Goal: Task Accomplishment & Management: Manage account settings

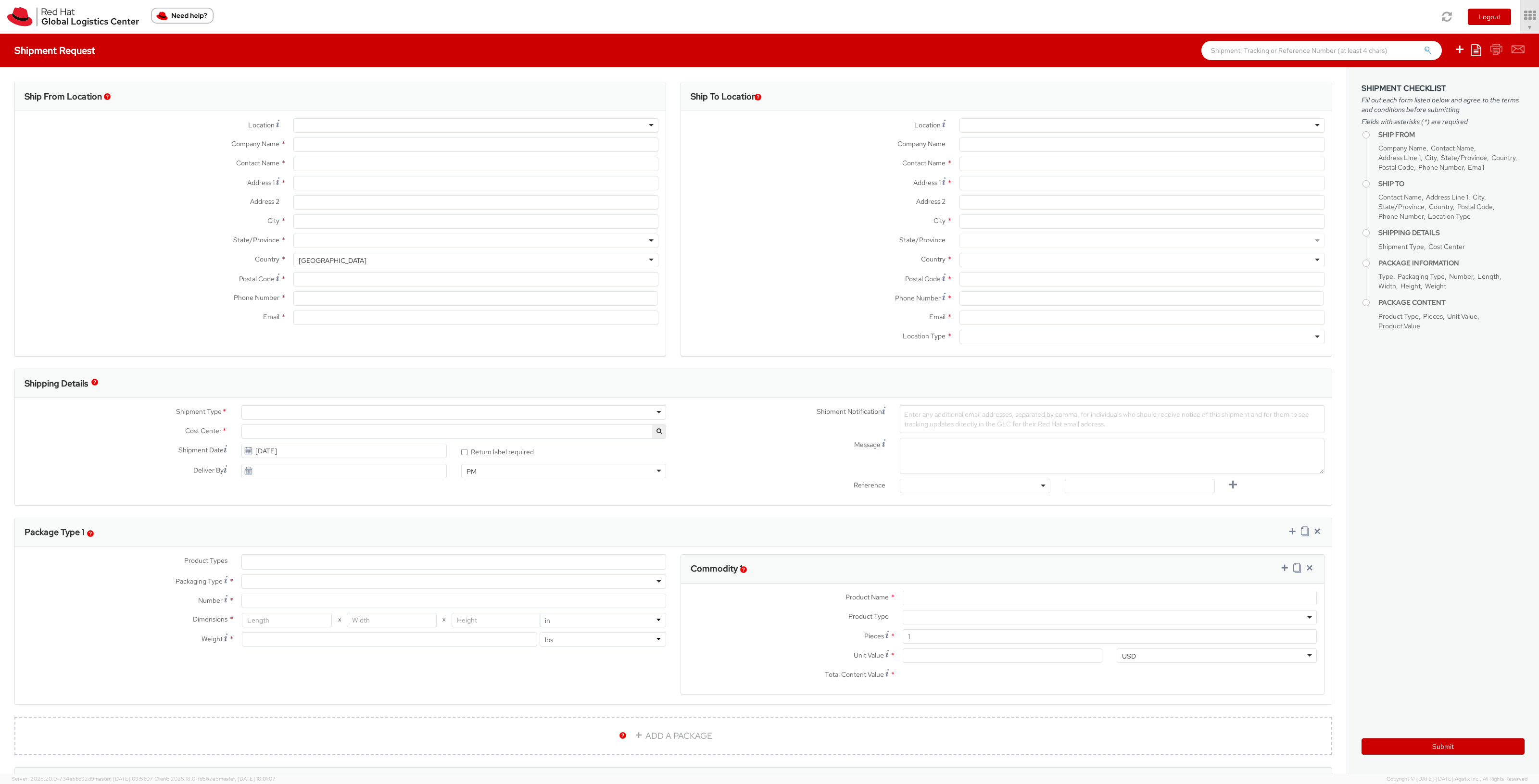
select select "901"
select select
click at [1471, 33] on ul "Logout Soojung Mansberger ▼ Home Shipment Request My Shipments My Templates My …" at bounding box center [1460, 17] width 159 height 33
click at [1489, 17] on icon at bounding box center [1503, 15] width 84 height 13
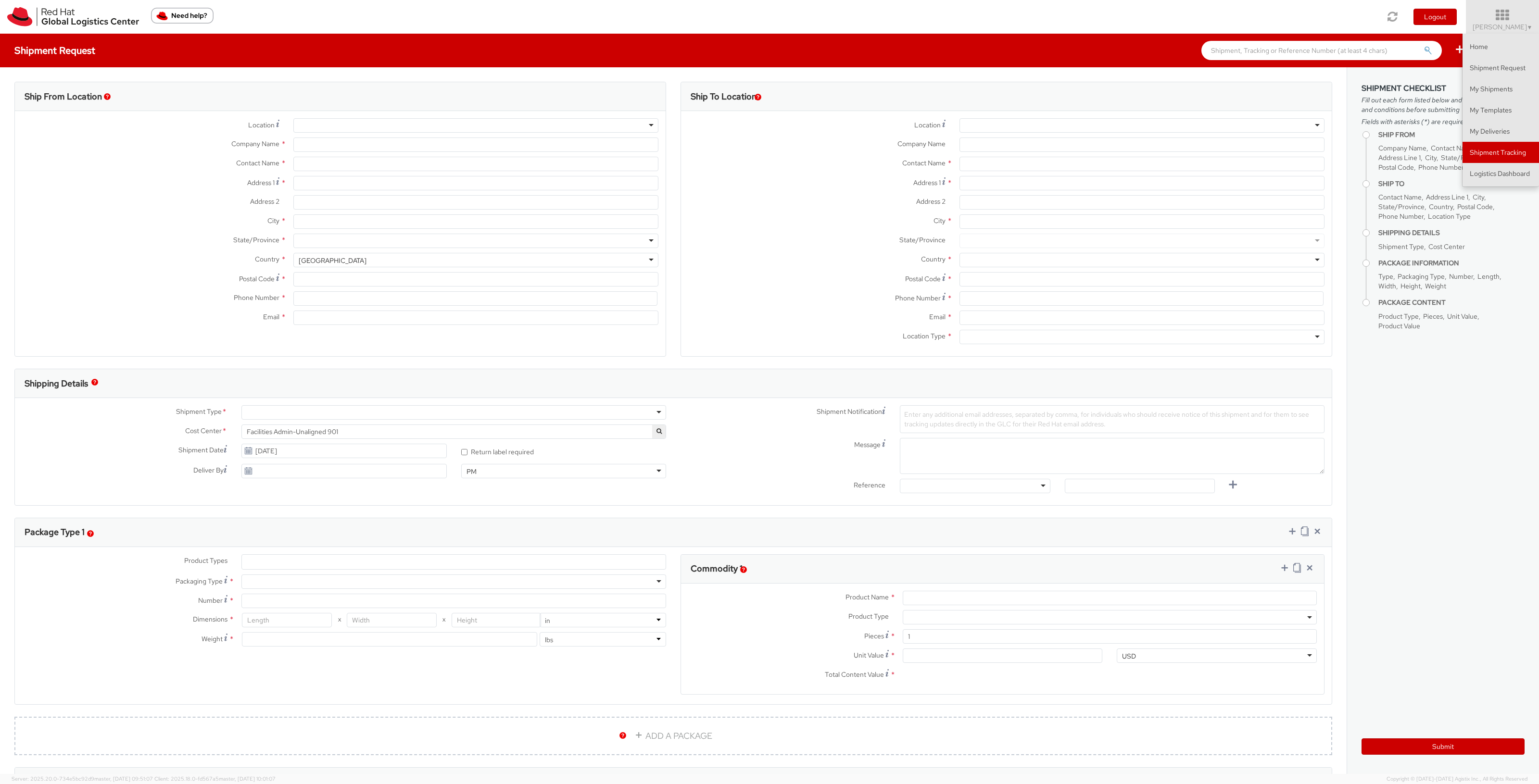
type input "Red Hat, Inc."
type input "[PERSON_NAME]"
type input "100 East Davie Street"
type input "RALEIGH"
type input "27601"
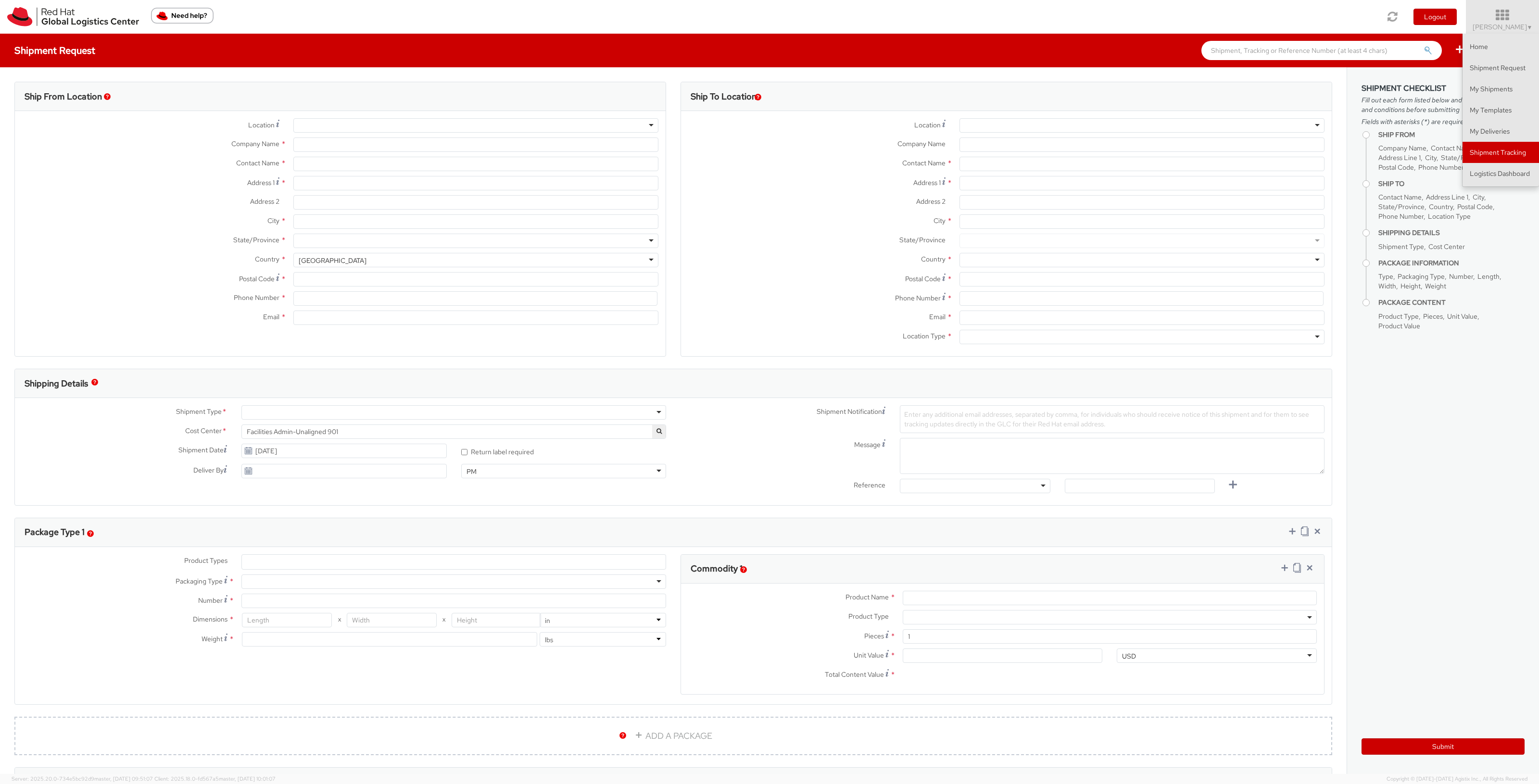
type input "919-754-4950"
type input "solee@redhat.com"
click at [1485, 164] on link "Logistics Dashboard" at bounding box center [1501, 173] width 77 height 21
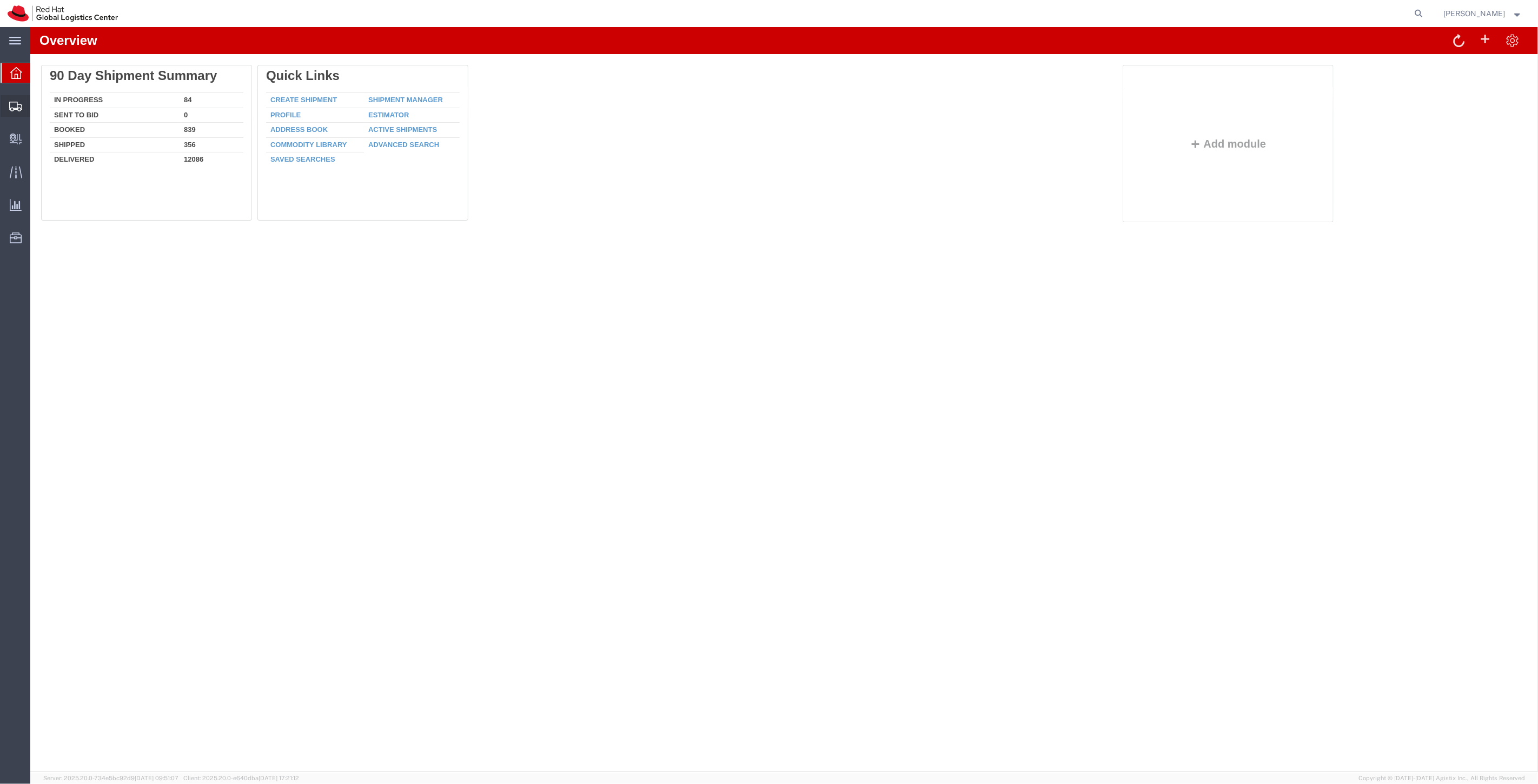
click at [0, 0] on span "Shipment Manager" at bounding box center [0, 0] width 0 height 0
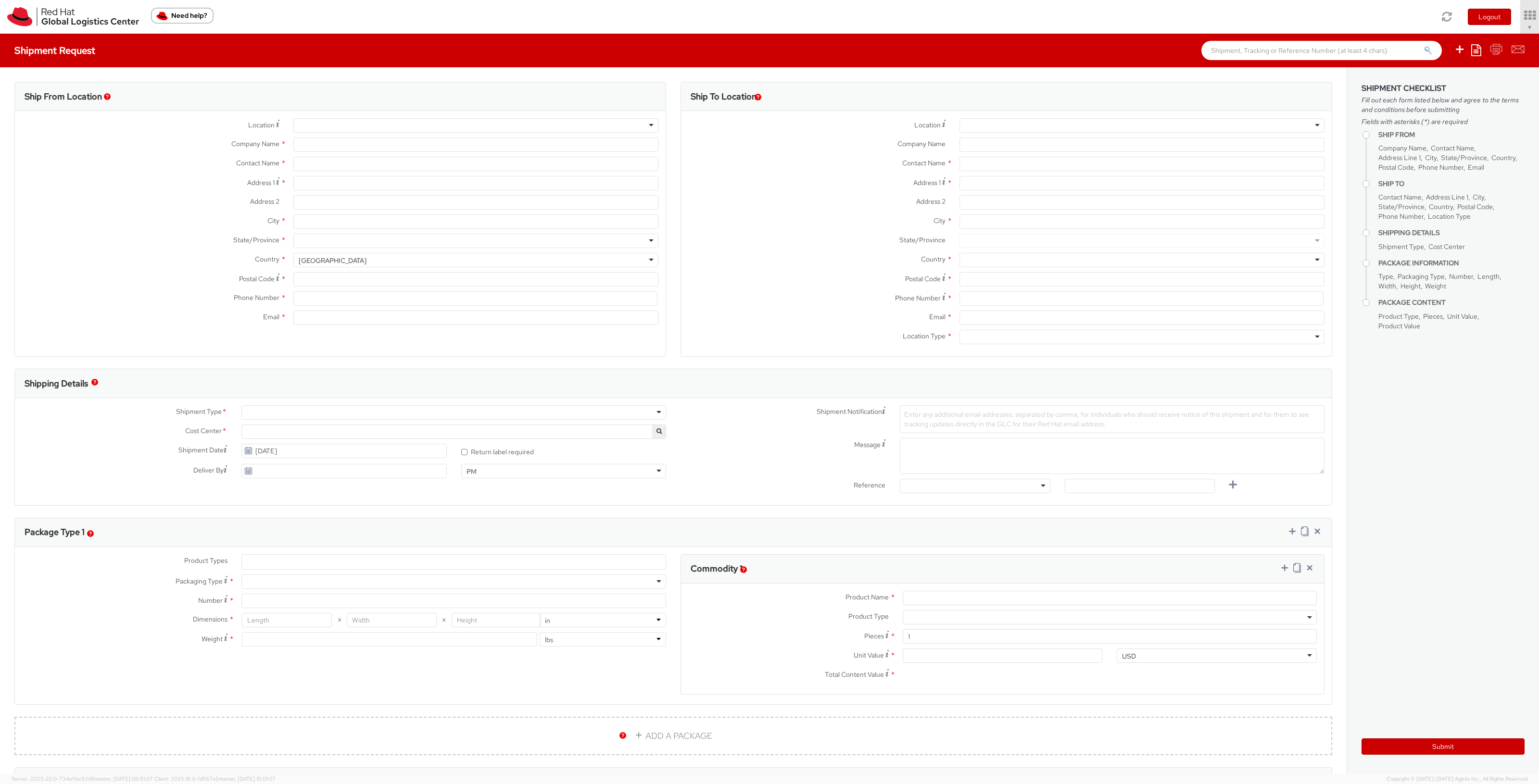
type input "Red Hat, Inc."
type input "[PERSON_NAME]"
type input "100 East Davie Street"
type input "RALEIGH"
type input "27601"
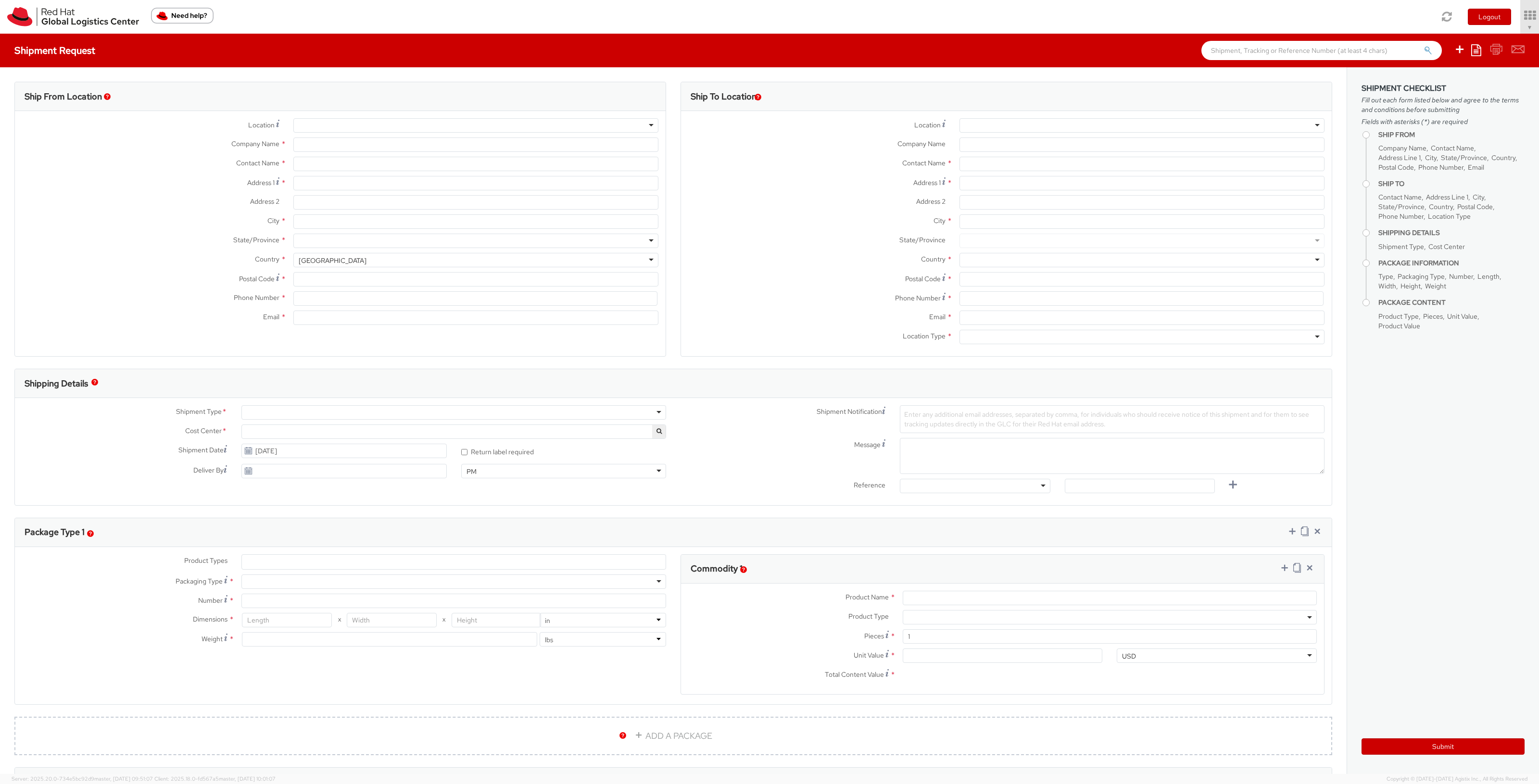
type input "919-754-4950"
type input "solee@redhat.com"
select select "901"
select select
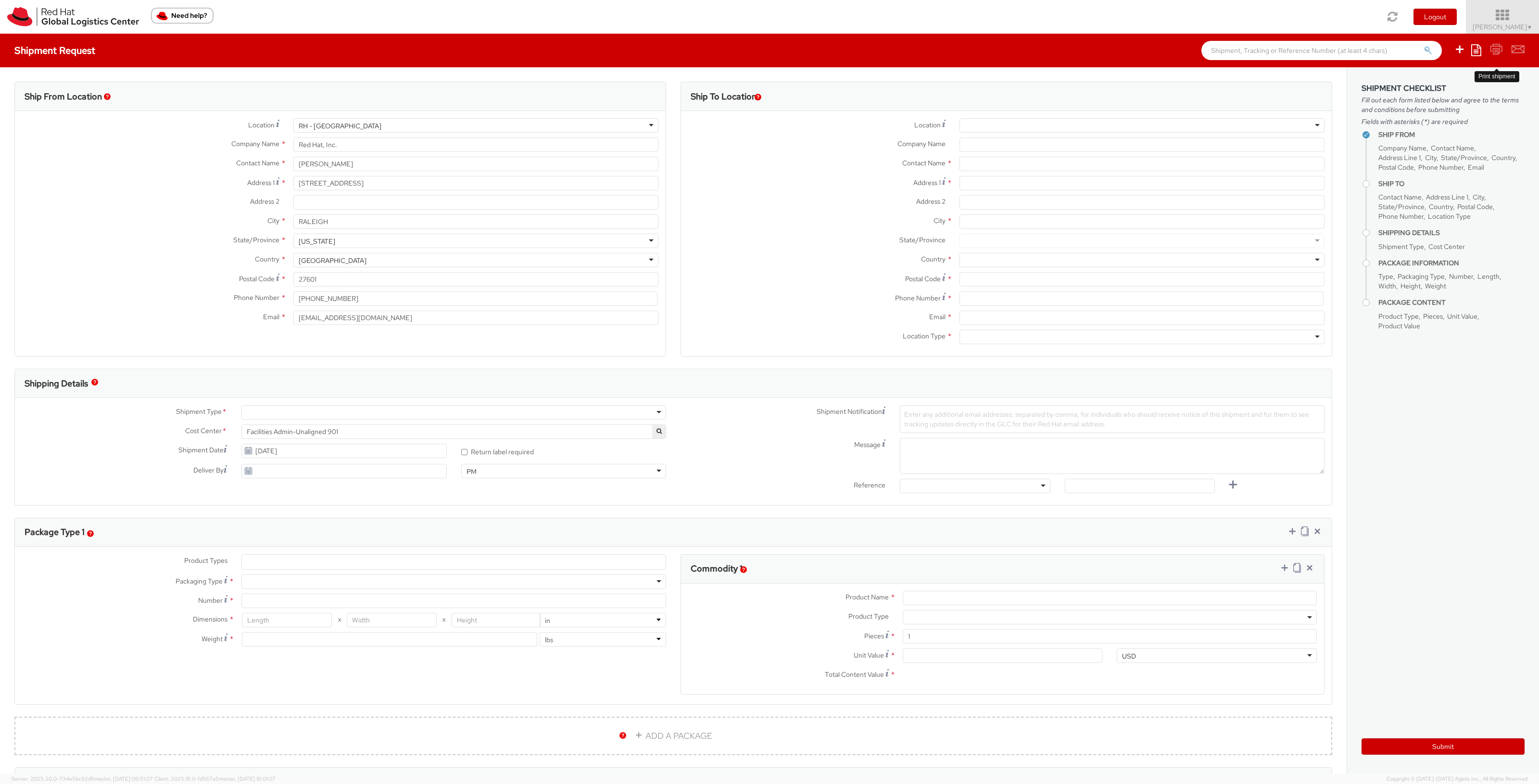
click at [1492, 27] on span "Soojung Mansberger ▼" at bounding box center [1503, 26] width 60 height 8
click at [1483, 170] on link "Logistics Dashboard" at bounding box center [1501, 173] width 77 height 21
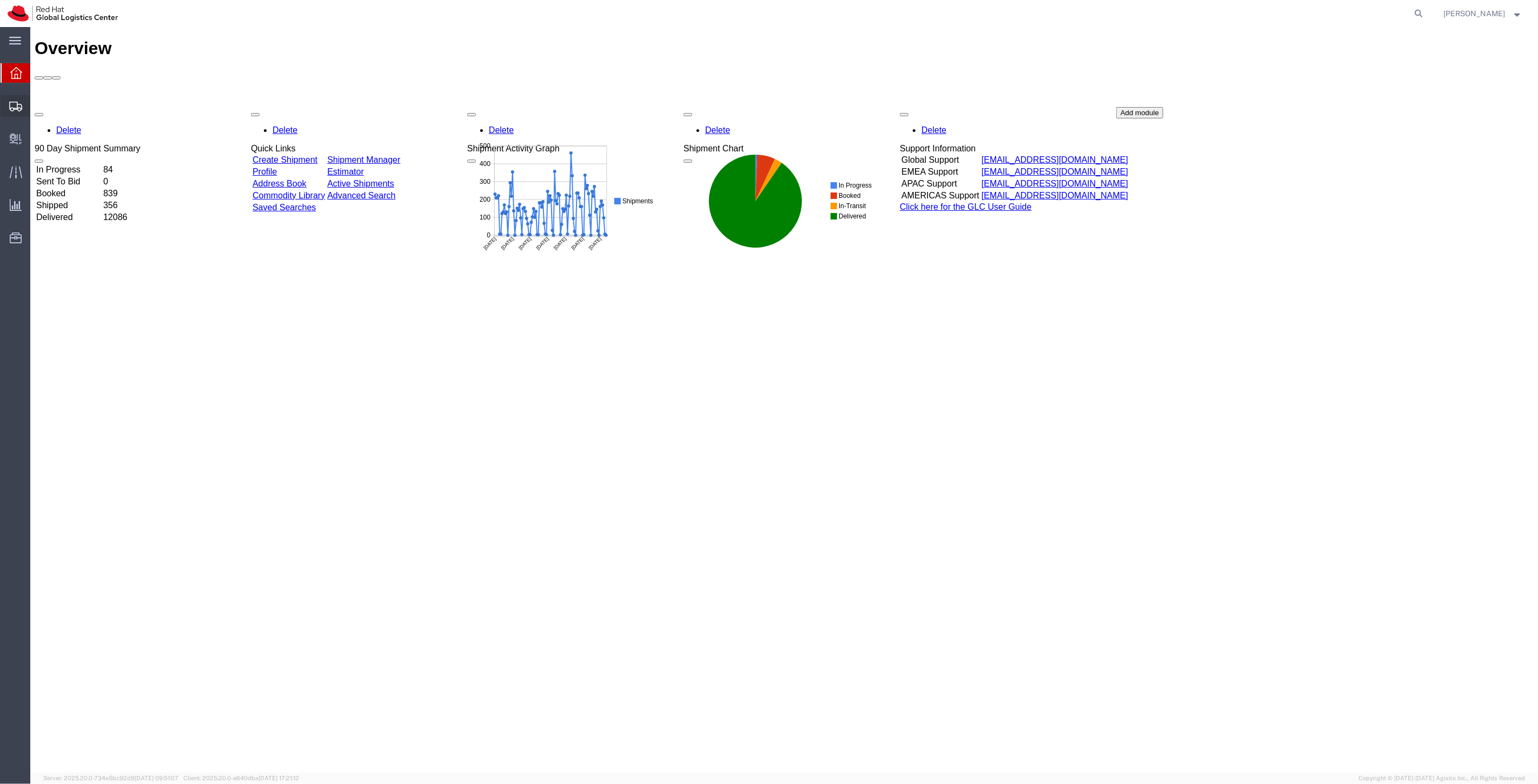
click at [0, 0] on span "Shipment Manager" at bounding box center [0, 0] width 0 height 0
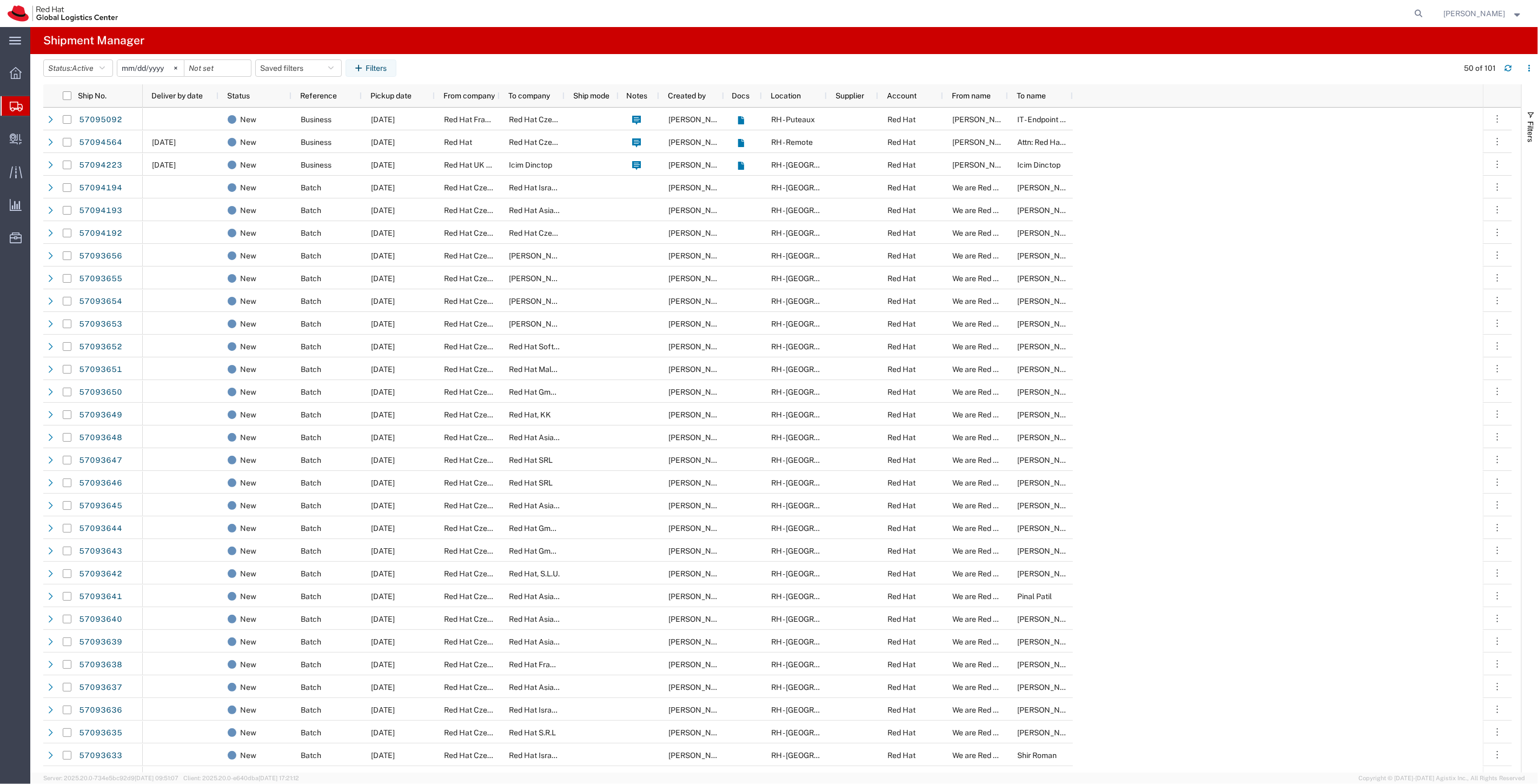
click at [400, 70] on agx-table-filter "Status: Active Active All Approved Booked Canceled Delivered Denied New On Hold…" at bounding box center [222, 68] width 357 height 17
click at [382, 68] on button "Filters" at bounding box center [371, 68] width 51 height 17
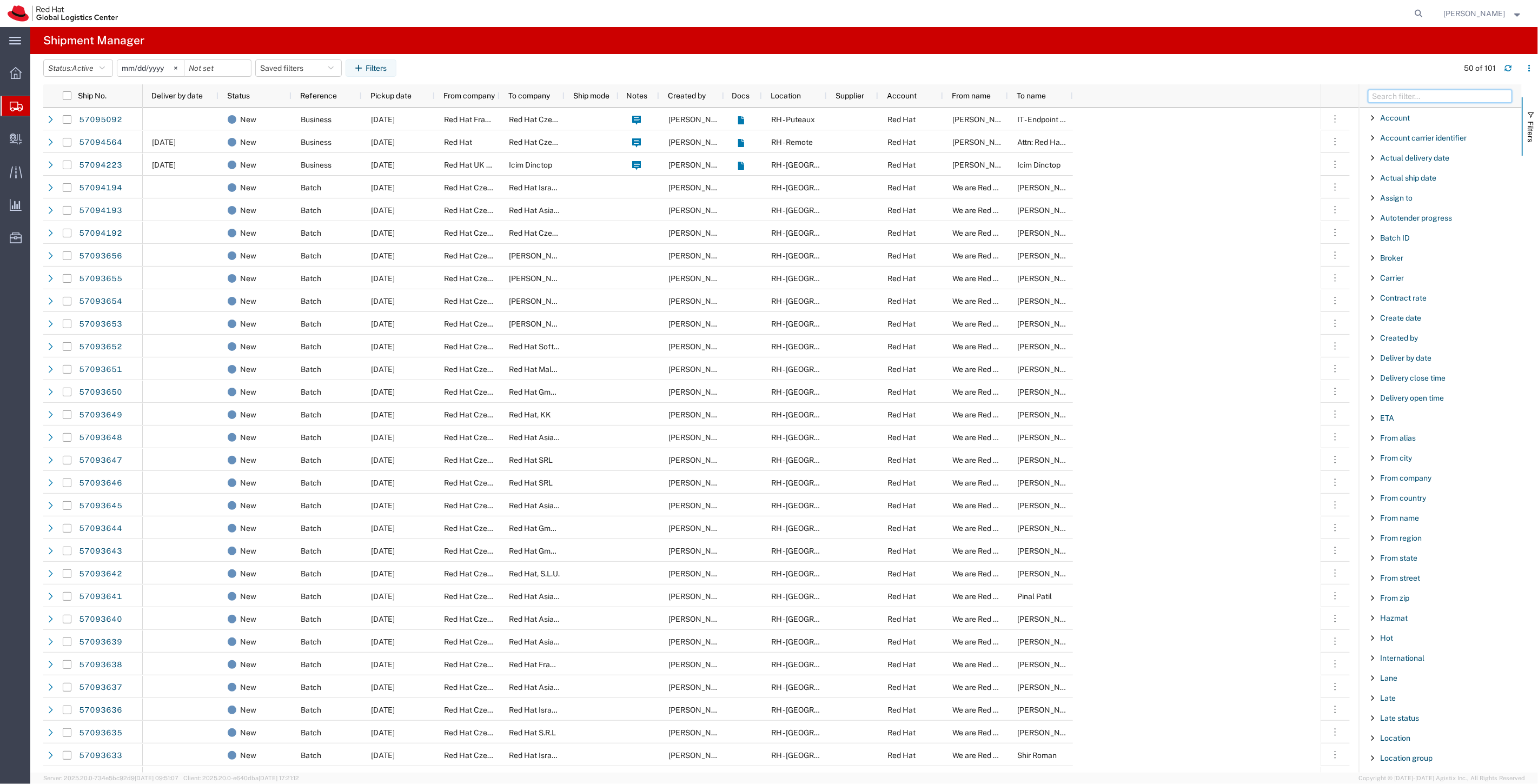
click at [1399, 95] on input "Filter Columns Input" at bounding box center [1441, 96] width 144 height 13
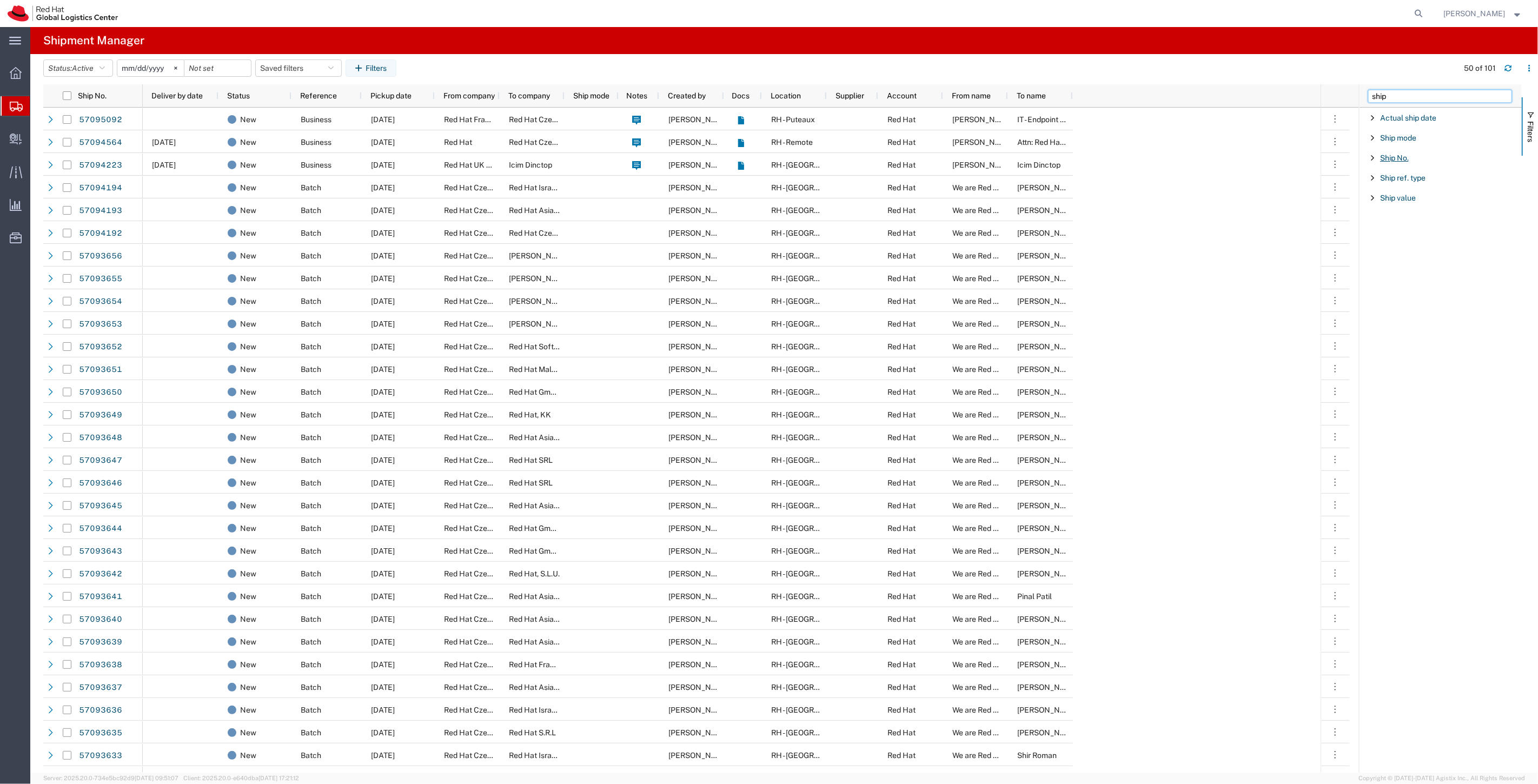
type input "ship"
click at [1403, 154] on span "Ship No." at bounding box center [1395, 157] width 29 height 9
click at [1467, 205] on input "Filter Value" at bounding box center [1444, 203] width 142 height 13
paste input "57093690"
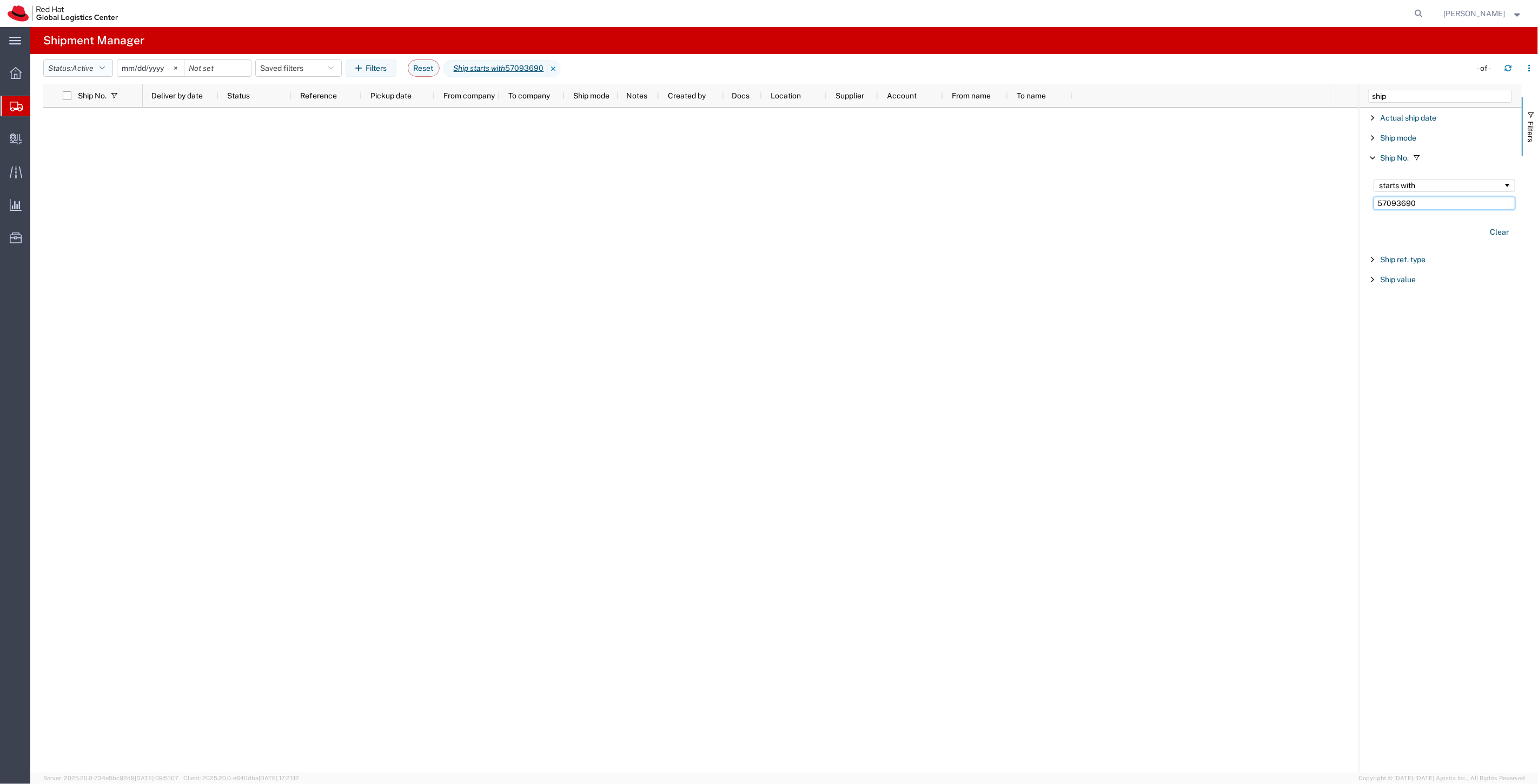
type input "57093690"
click at [110, 72] on button "Status: Active" at bounding box center [78, 68] width 70 height 17
click at [103, 121] on span "All" at bounding box center [107, 125] width 126 height 16
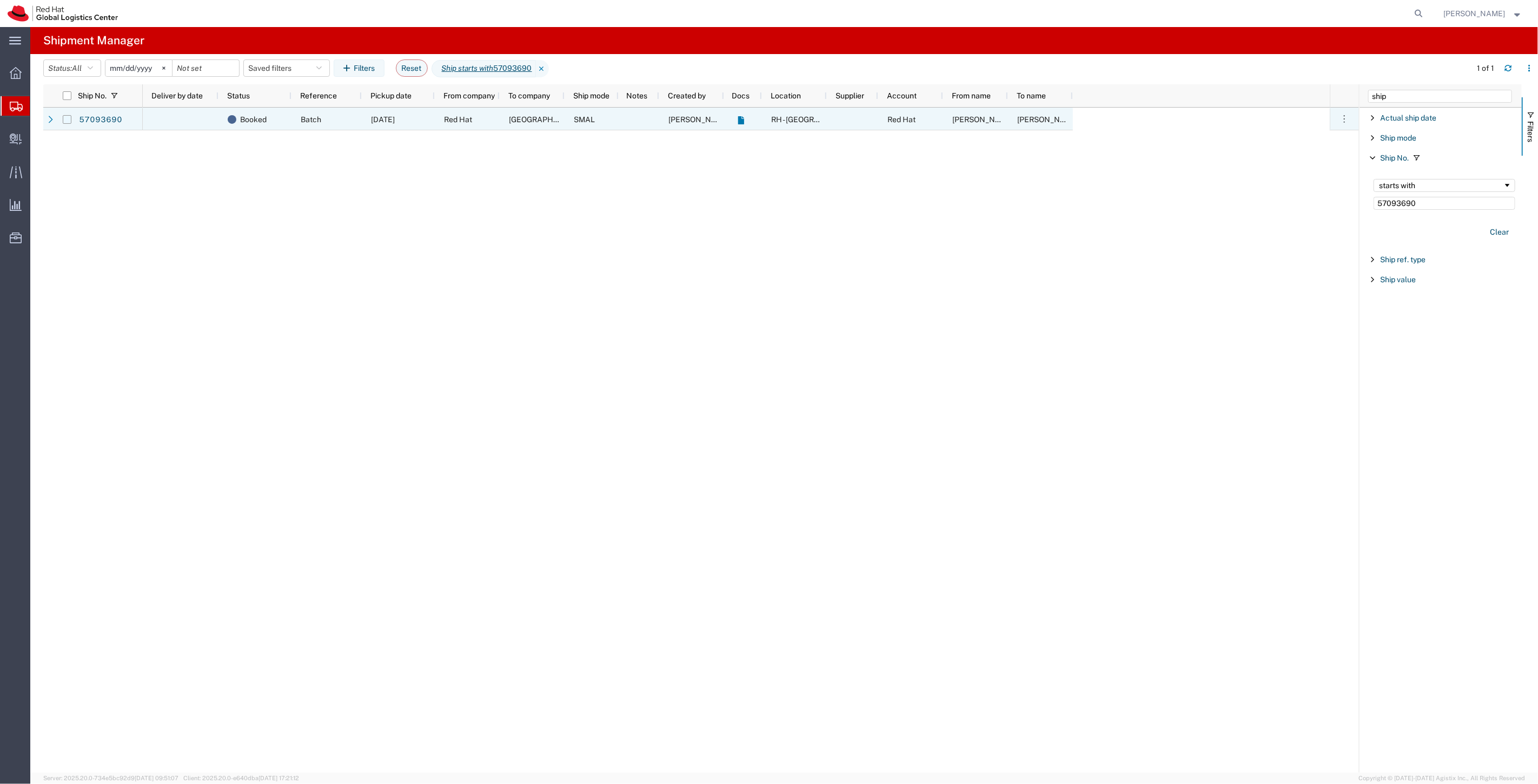
click at [71, 120] on input "Press Space to toggle row selection (unchecked)" at bounding box center [67, 119] width 9 height 9
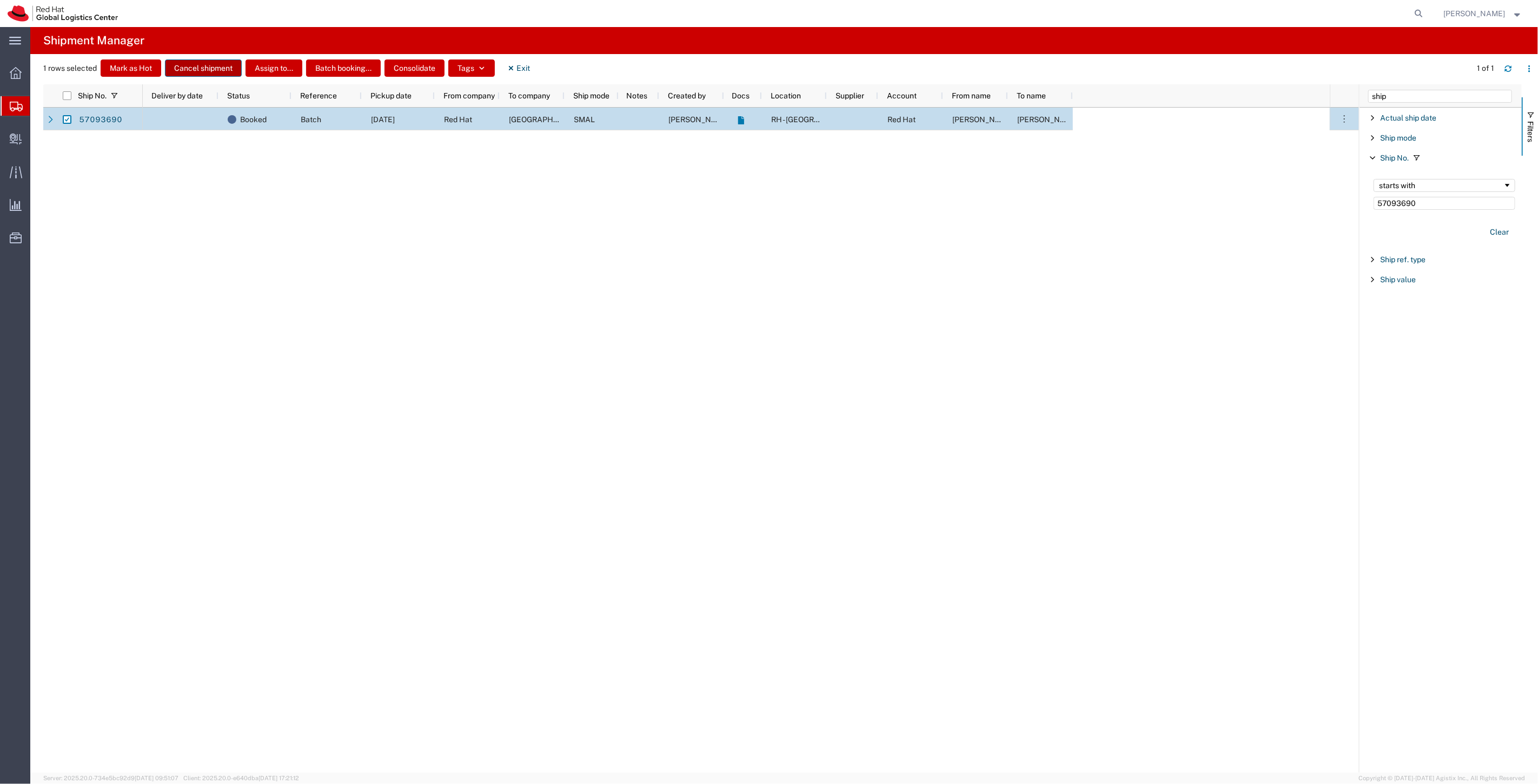
click at [201, 70] on button "Cancel shipment" at bounding box center [204, 68] width 77 height 17
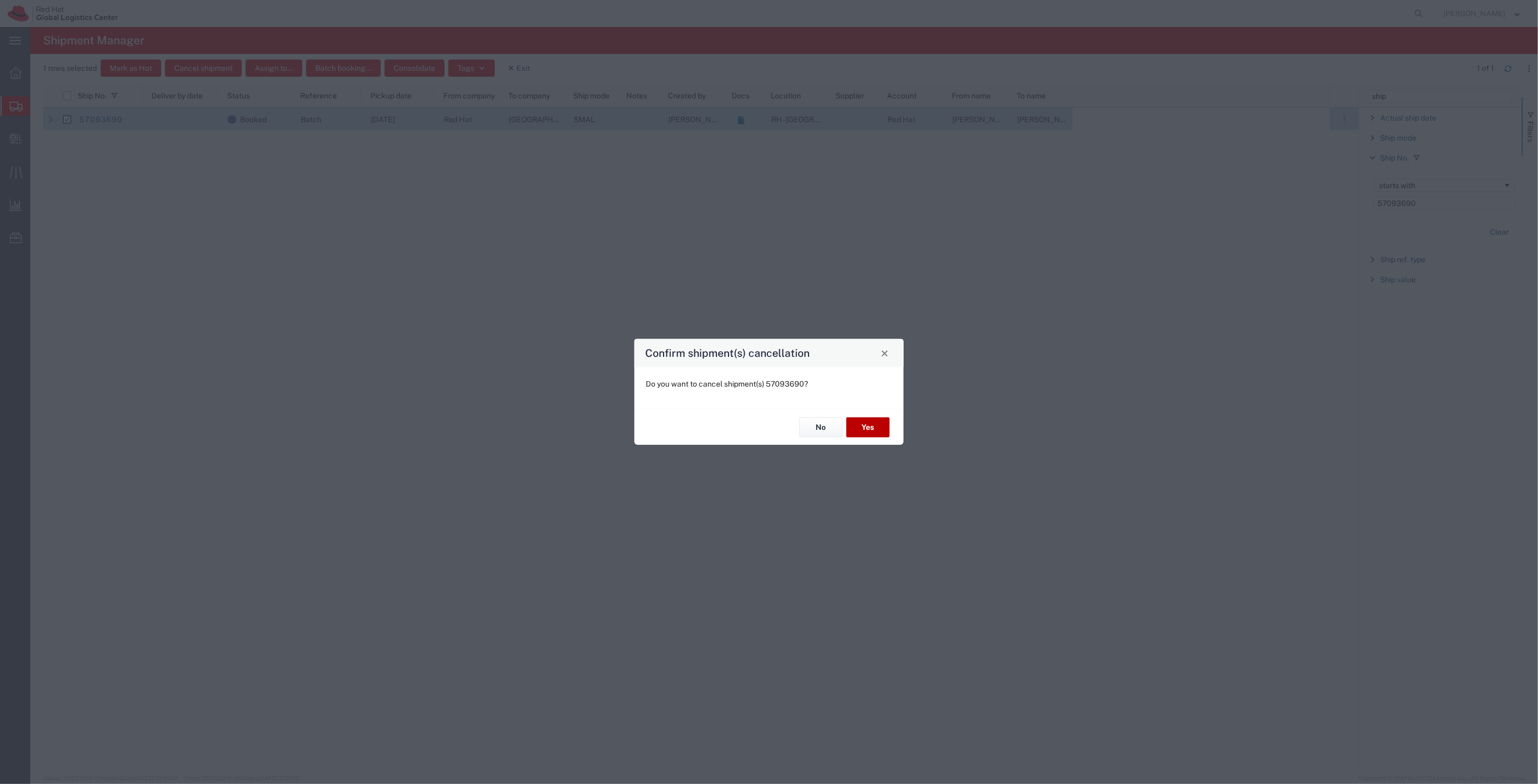
click at [869, 425] on button "Yes" at bounding box center [867, 428] width 43 height 20
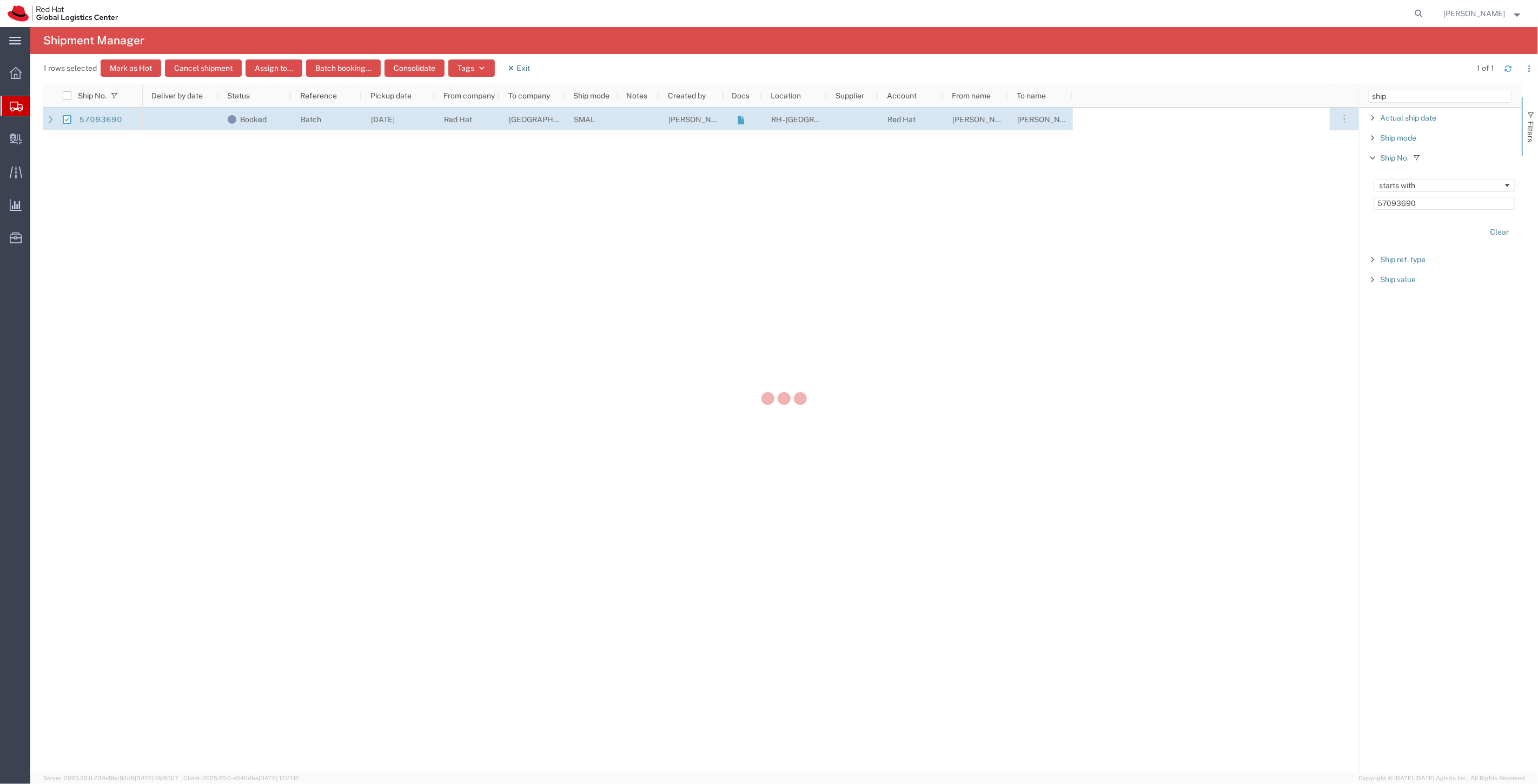
checkbox input "false"
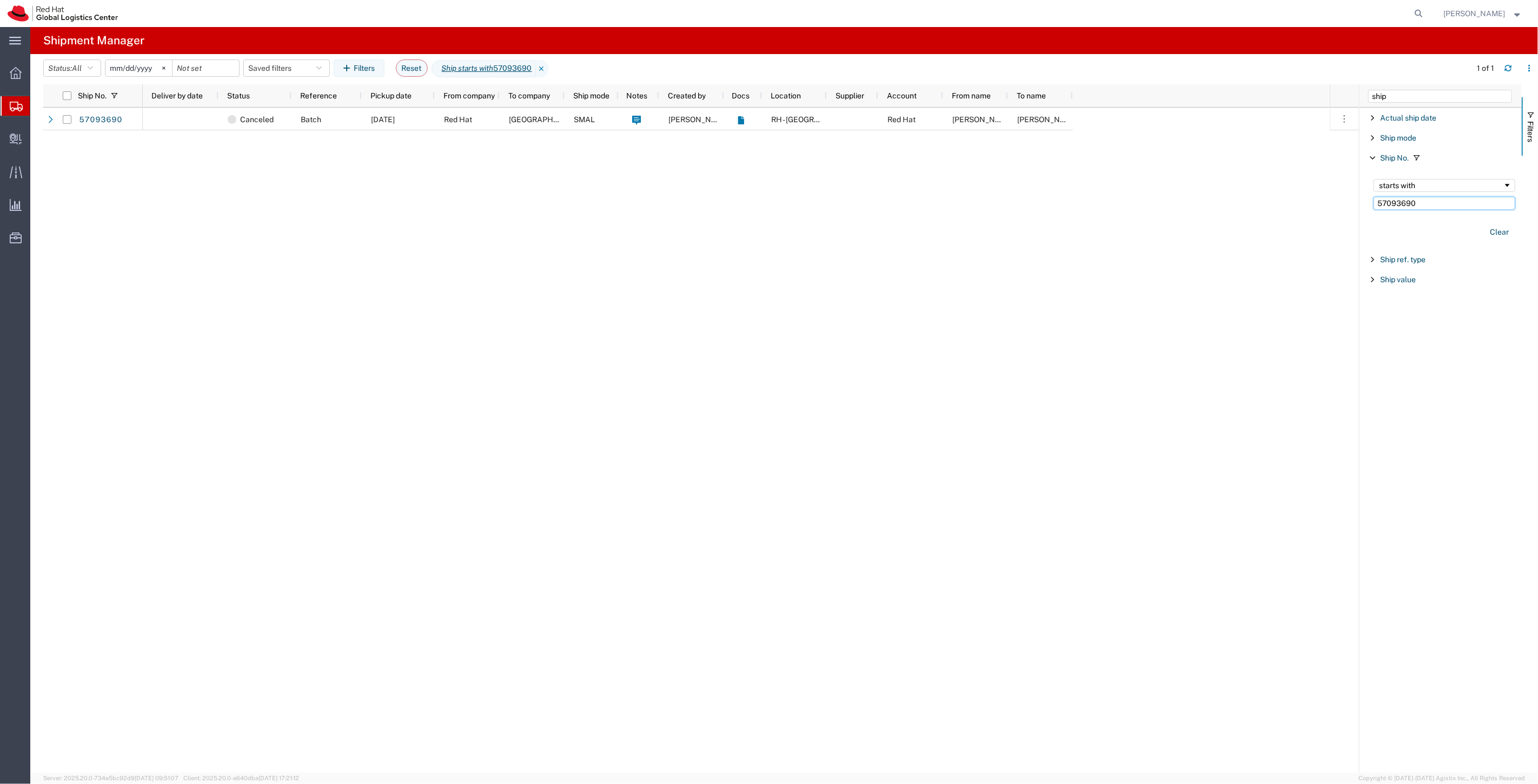
click at [1386, 208] on input "57093690" at bounding box center [1444, 203] width 142 height 13
paste input "2"
type input "57093692"
click at [67, 120] on input "Press Space to toggle row selection (unchecked)" at bounding box center [67, 119] width 9 height 9
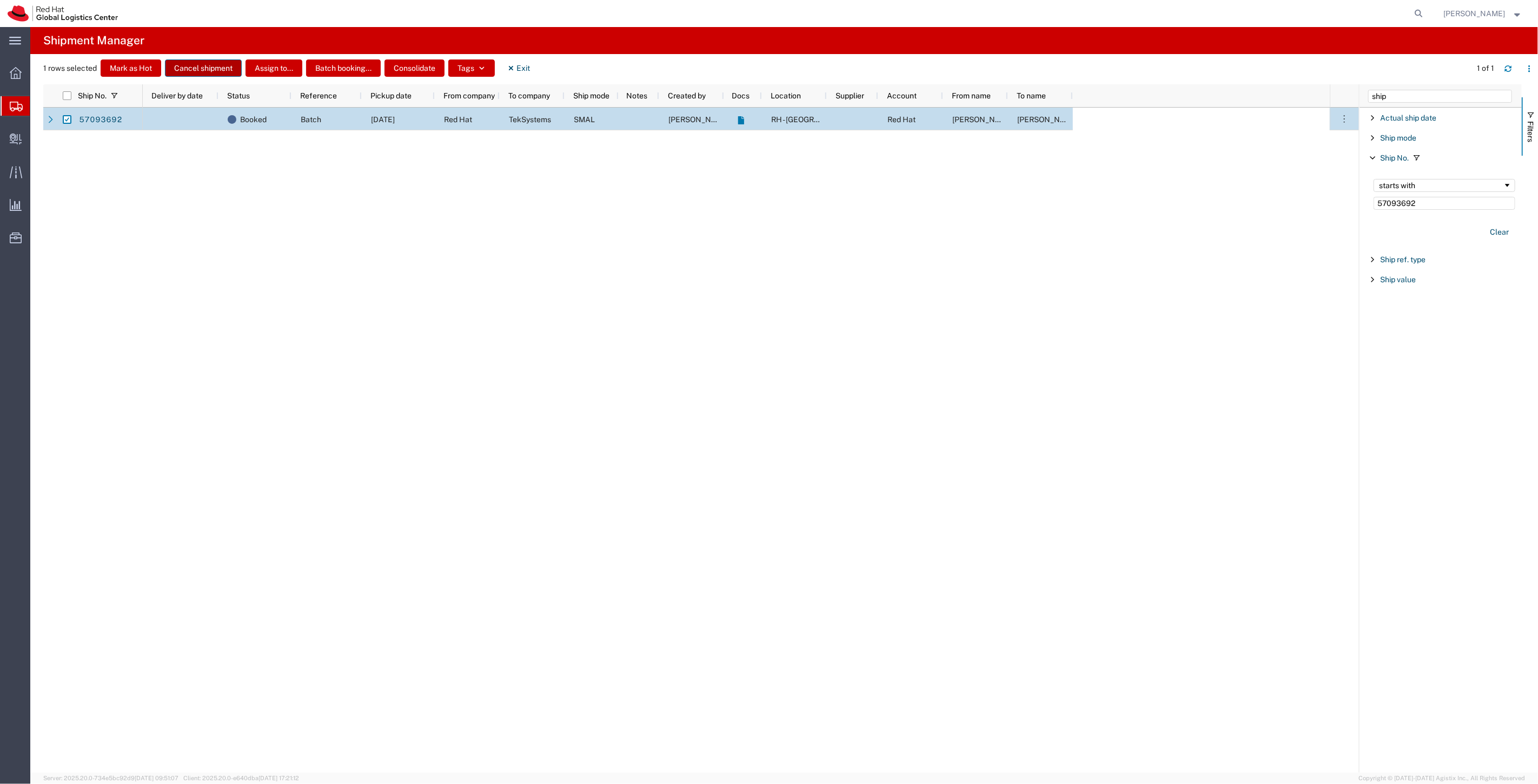
click at [215, 66] on button "Cancel shipment" at bounding box center [204, 68] width 77 height 17
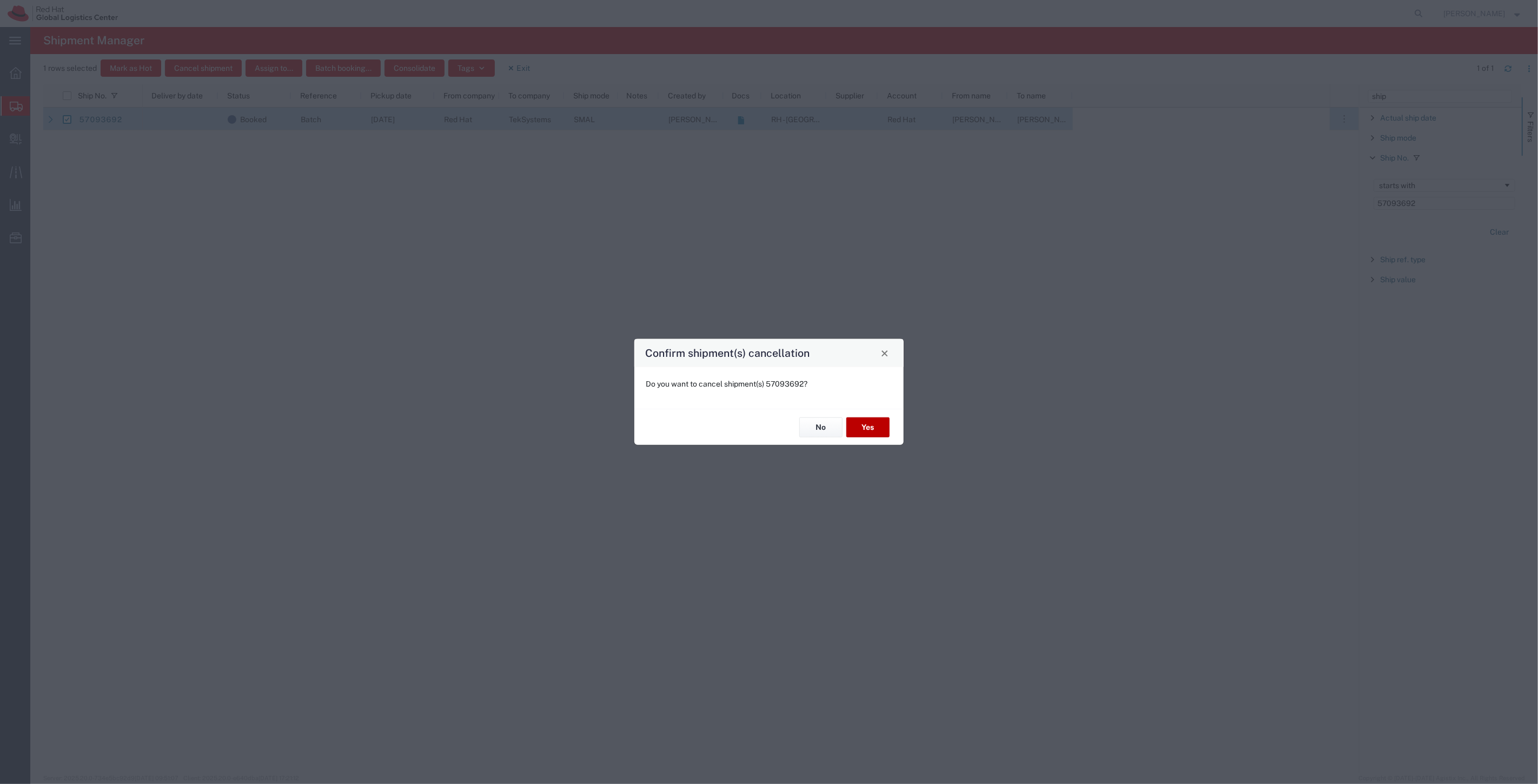
click at [862, 425] on button "Yes" at bounding box center [867, 428] width 43 height 20
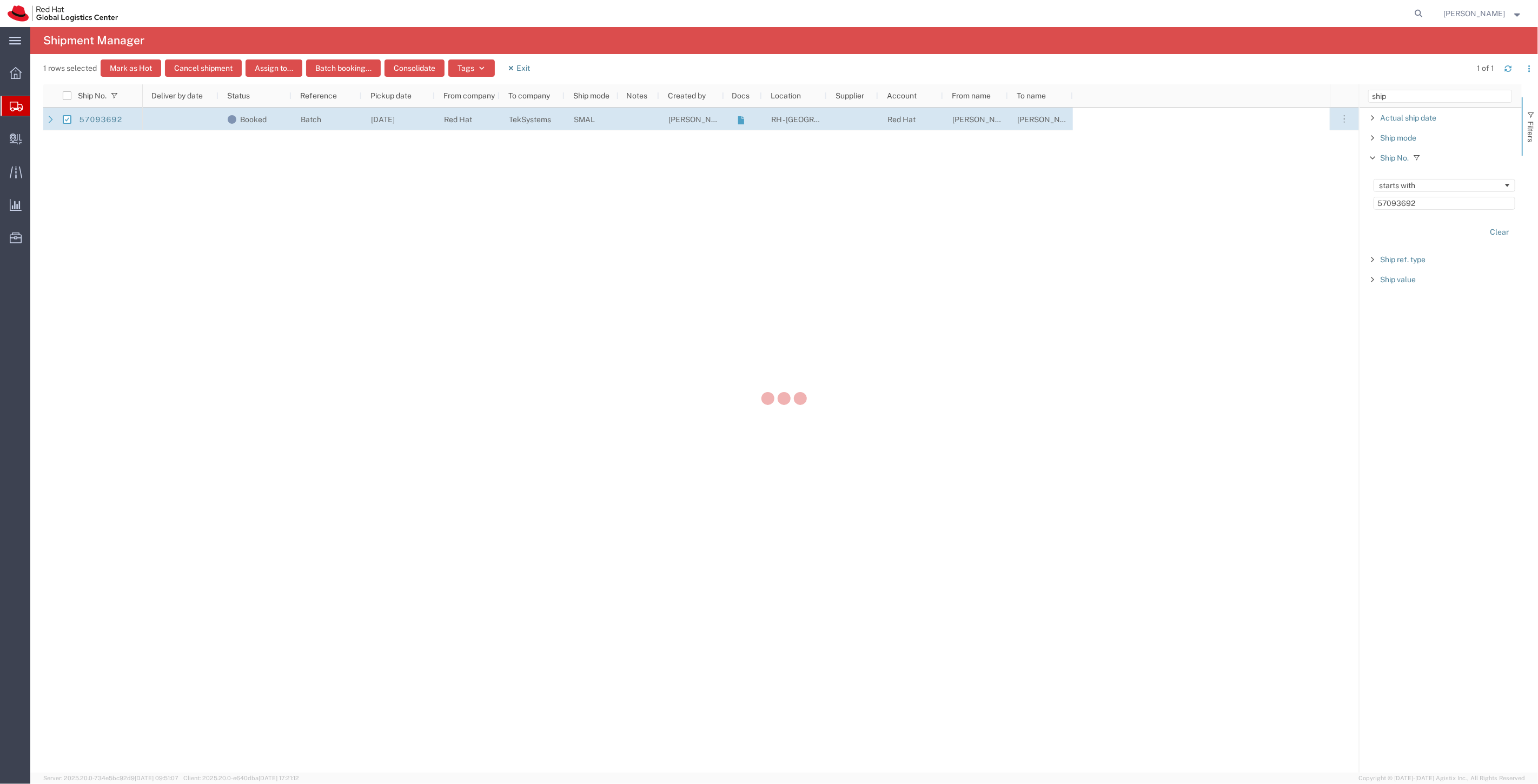
checkbox input "false"
